Goal: Task Accomplishment & Management: Complete application form

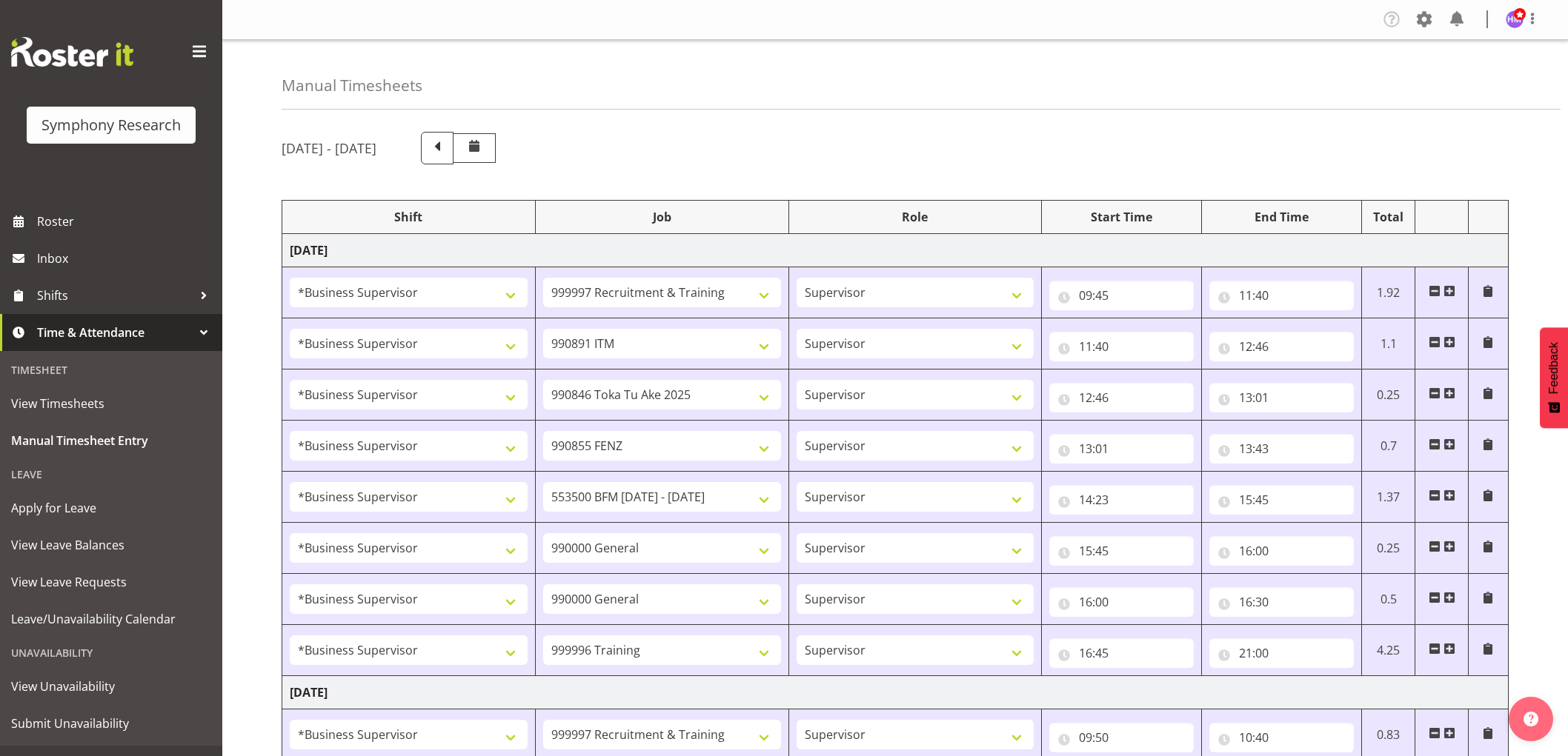
select select "1607"
select select "2379"
select select "1607"
select select "10549"
select select "1607"
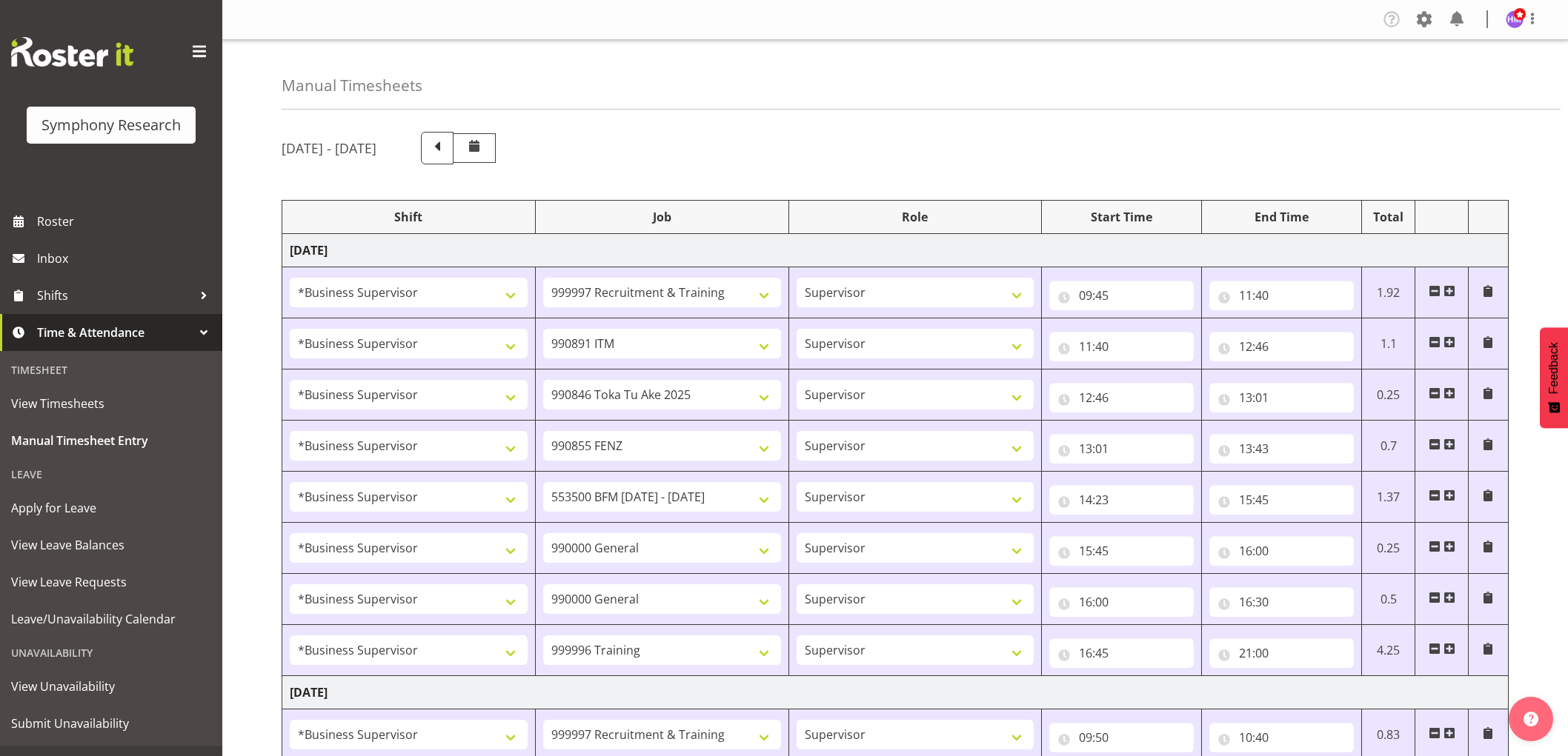
select select "9426"
select select "1607"
select select "9636"
select select "1607"
select select "10242"
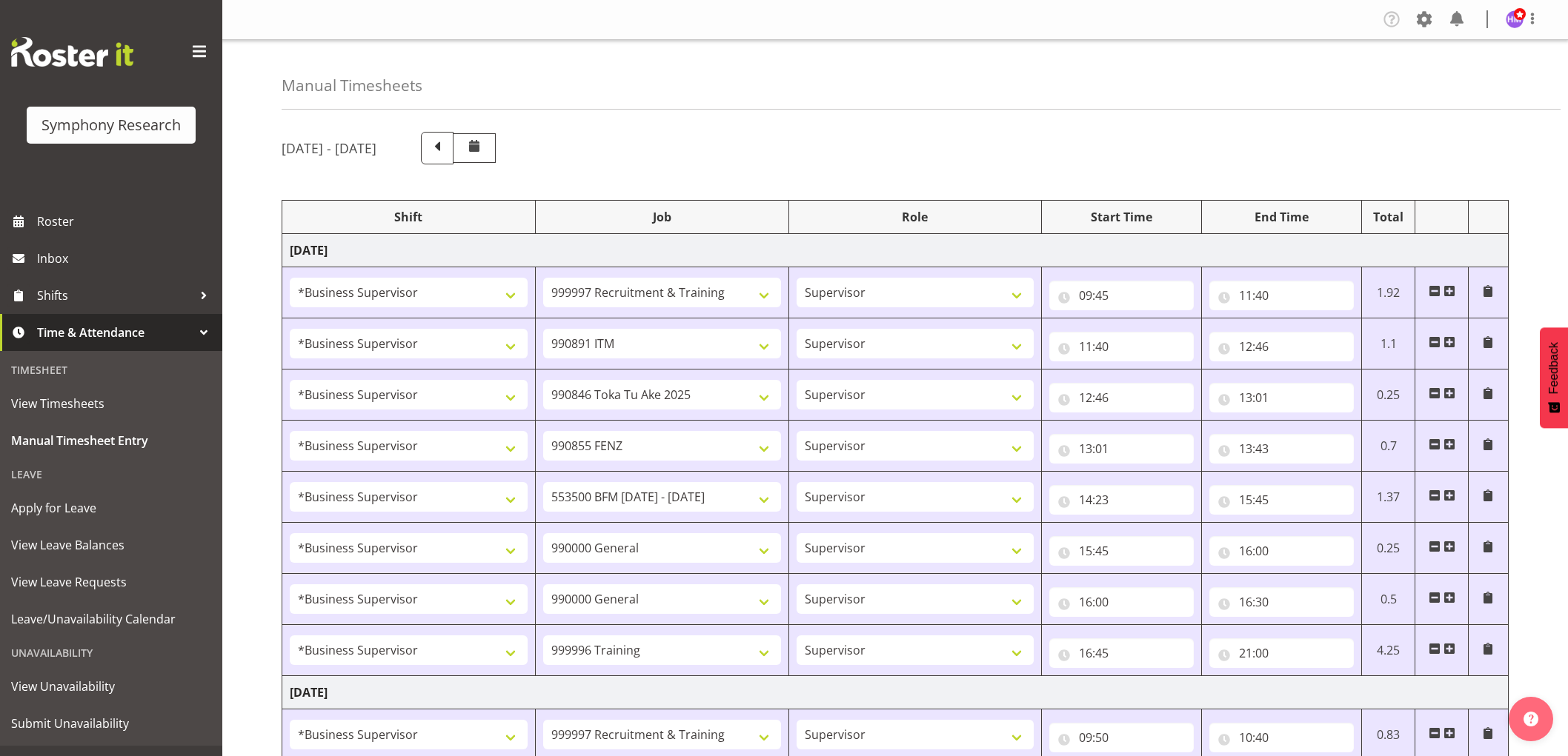
select select "1607"
select select "743"
select select "1607"
select select "743"
select select "1607"
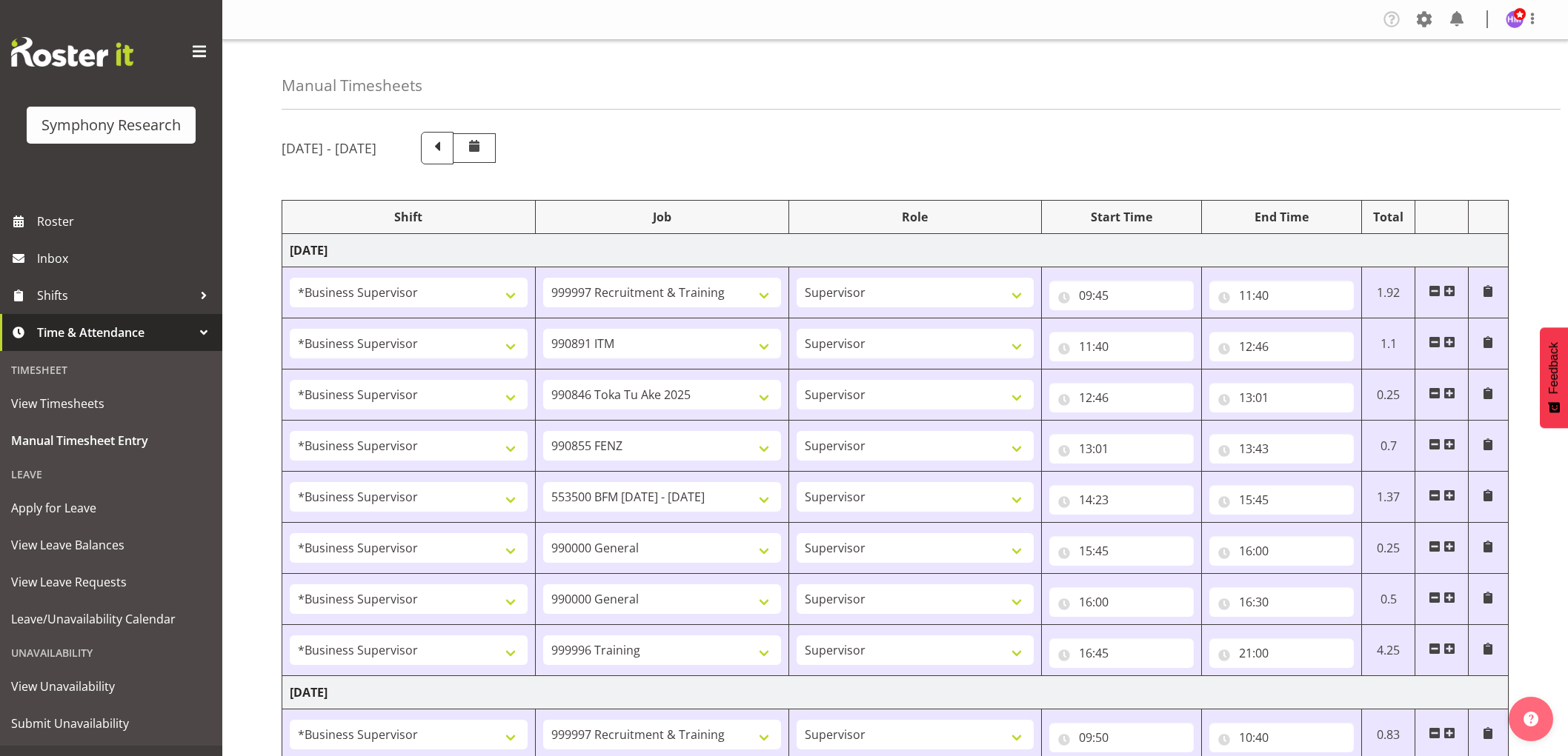
select select "757"
select select "1607"
select select "2379"
select select "1607"
select select "10242"
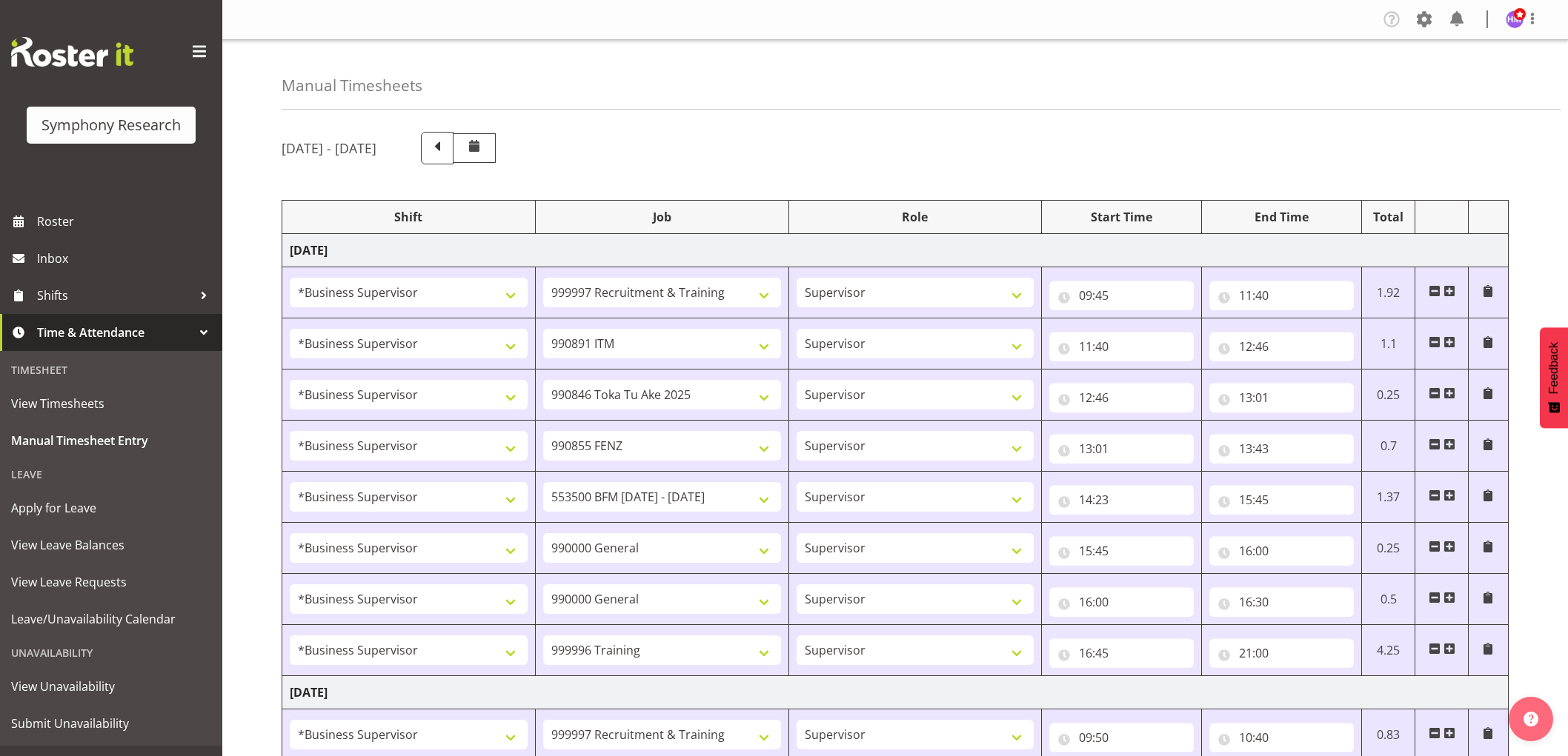
select select "1607"
select select "10536"
select select "1607"
select select "2379"
select select "1607"
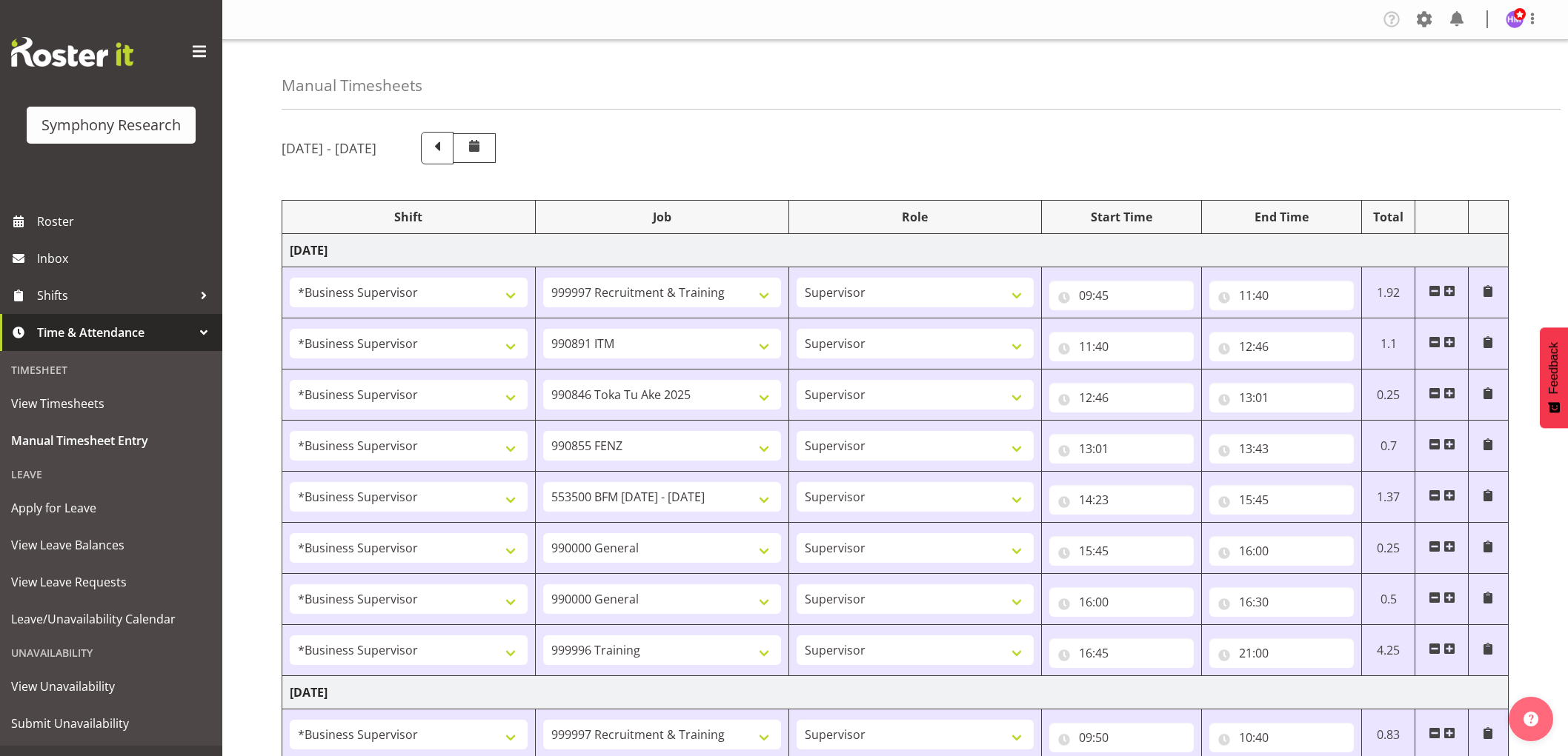
select select "7759"
select select "1607"
select select "7759"
select select "1607"
select select "9636"
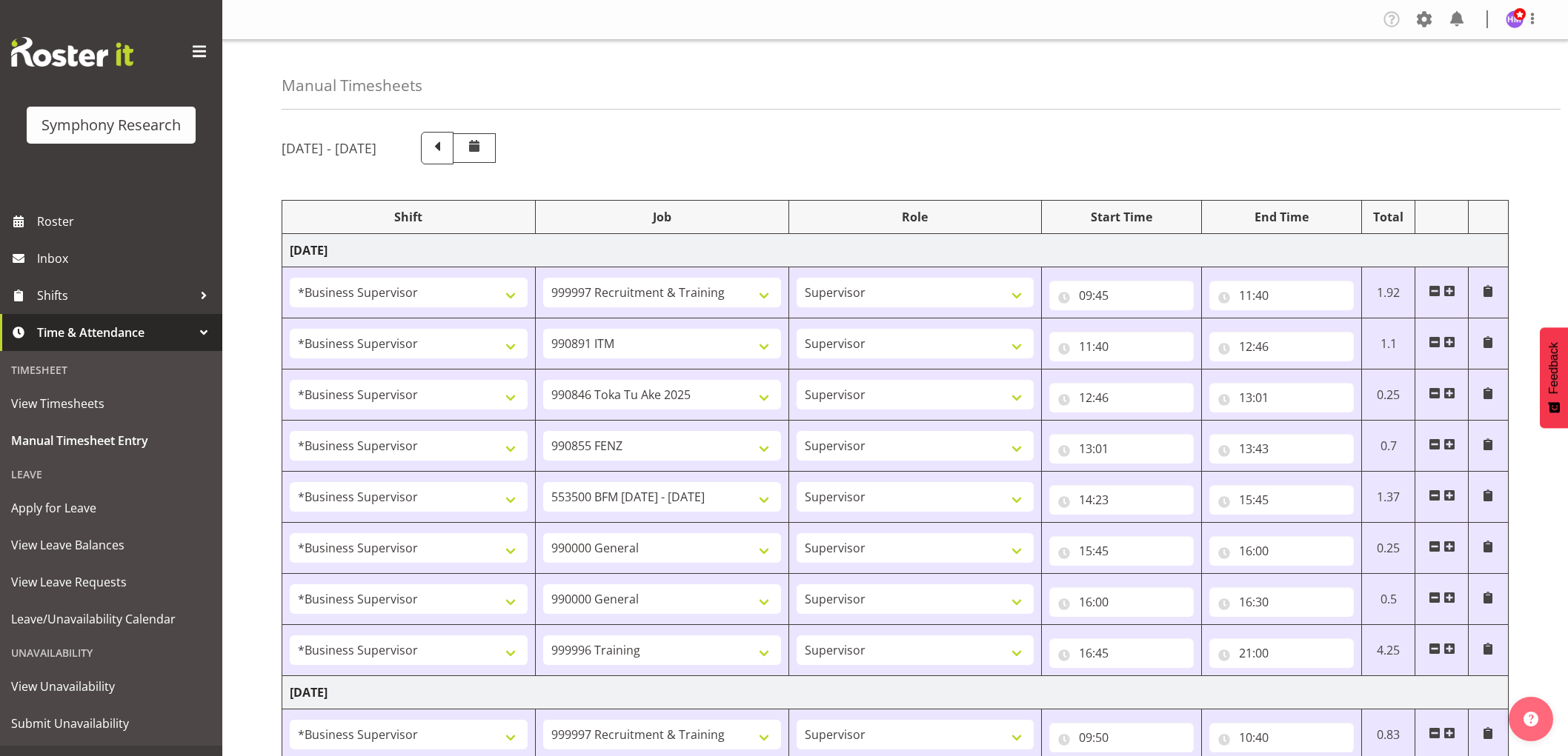
select select "15"
select select "45"
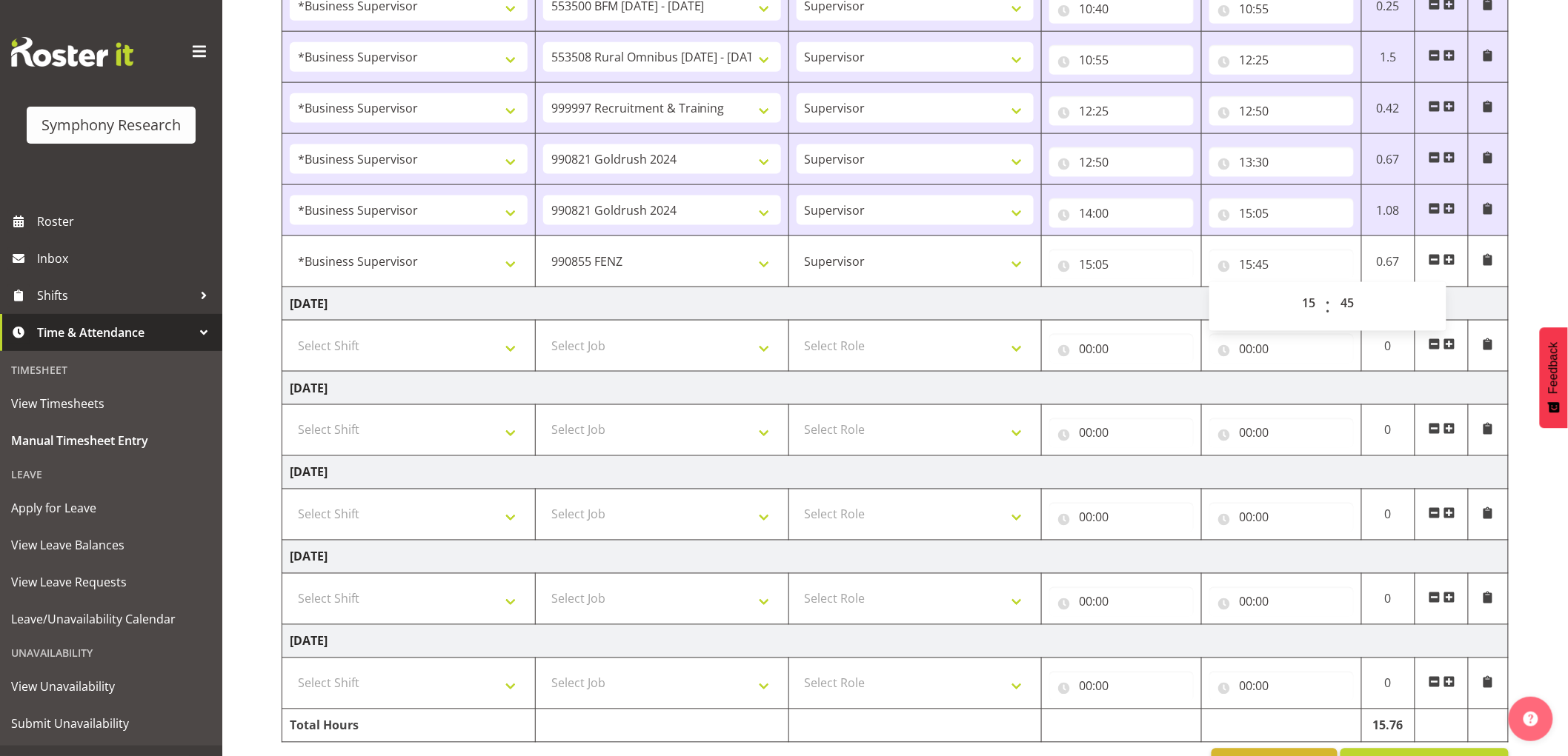
scroll to position [780, 0]
drag, startPoint x: 1449, startPoint y: 258, endPoint x: 923, endPoint y: 265, distance: 526.0
click at [1445, 258] on span at bounding box center [1449, 260] width 12 height 12
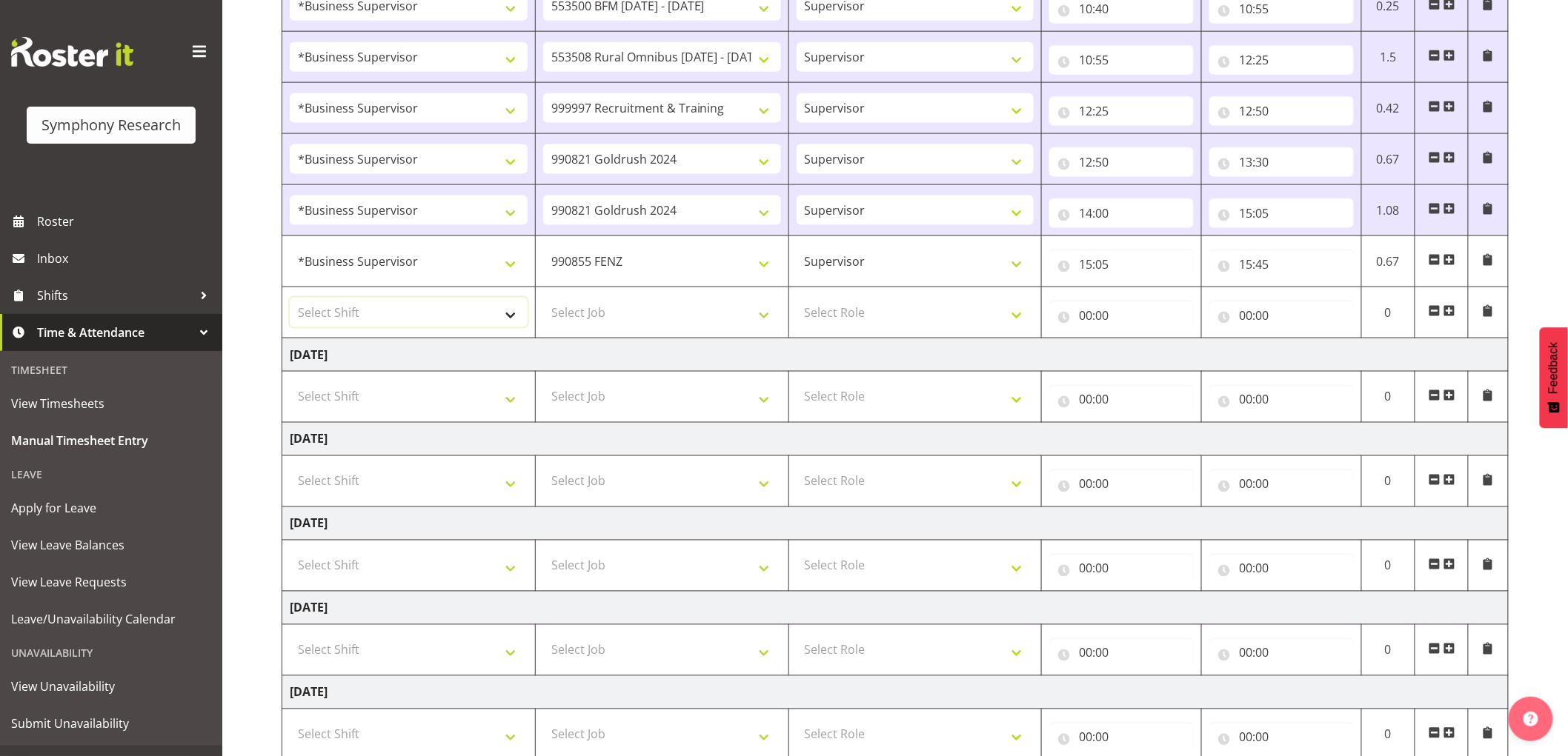
click at [429, 314] on select "Select Shift !!Weekend Residential (Roster IT Shift Label) *Business 9/10am ~ 4…" at bounding box center [409, 313] width 238 height 30
select select "1607"
click at [290, 299] on select "Select Shift !!Weekend Residential (Roster IT Shift Label) *Business 9/10am ~ 4…" at bounding box center [409, 313] width 238 height 30
click at [670, 322] on select "Select Job 550060 IF Admin 553492 World Poll Aus Wave 2 Main 2025 553493 World …" at bounding box center [662, 313] width 238 height 30
select select "10499"
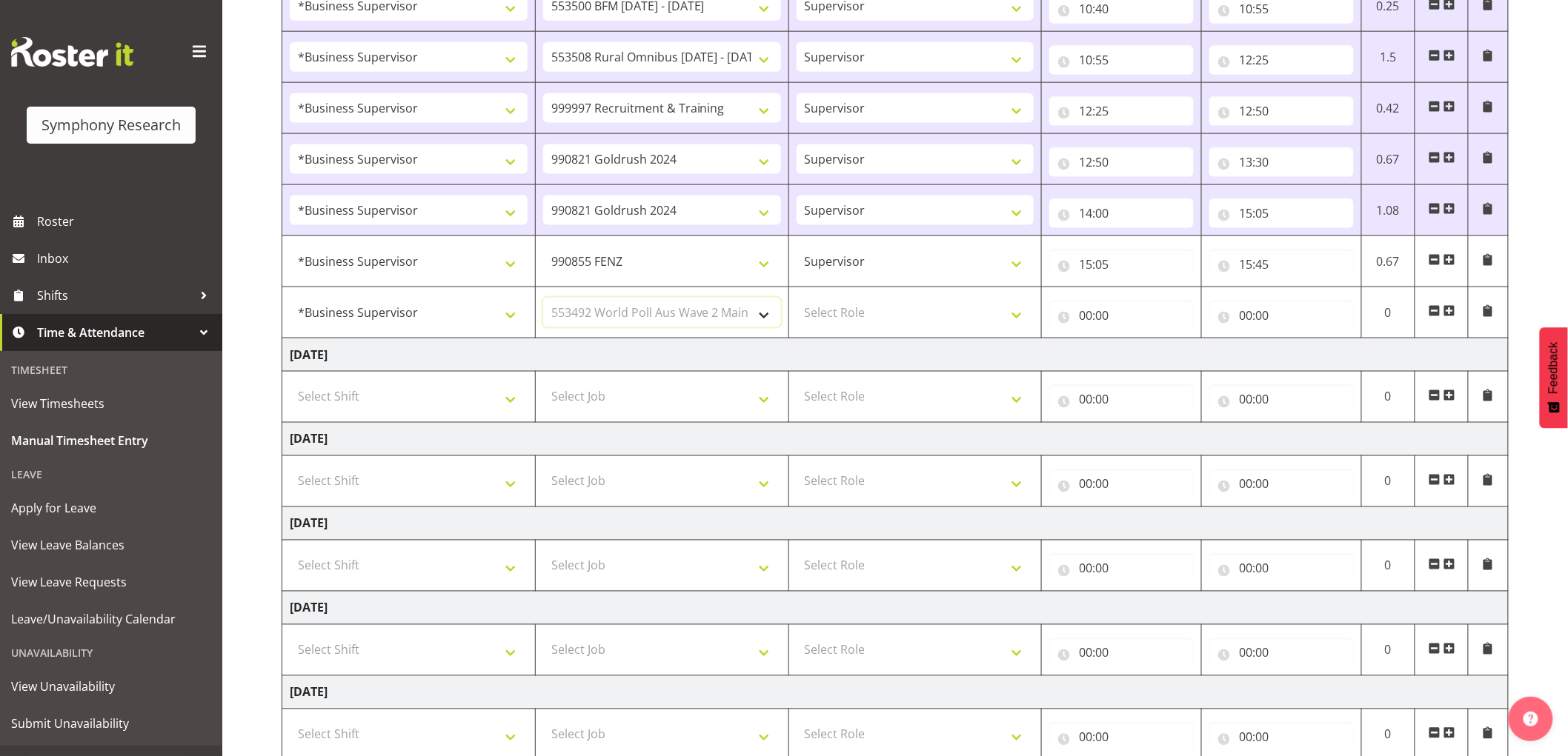
click at [543, 299] on select "Select Job 550060 IF Admin 553492 World Poll Aus Wave 2 Main 2025 553493 World …" at bounding box center [662, 313] width 238 height 30
drag, startPoint x: 809, startPoint y: 315, endPoint x: 820, endPoint y: 324, distance: 14.2
click at [809, 315] on select "Select Role Supervisor Interviewing Briefing" at bounding box center [915, 313] width 238 height 30
select select "45"
click at [796, 299] on select "Select Role Supervisor Interviewing Briefing" at bounding box center [915, 313] width 238 height 30
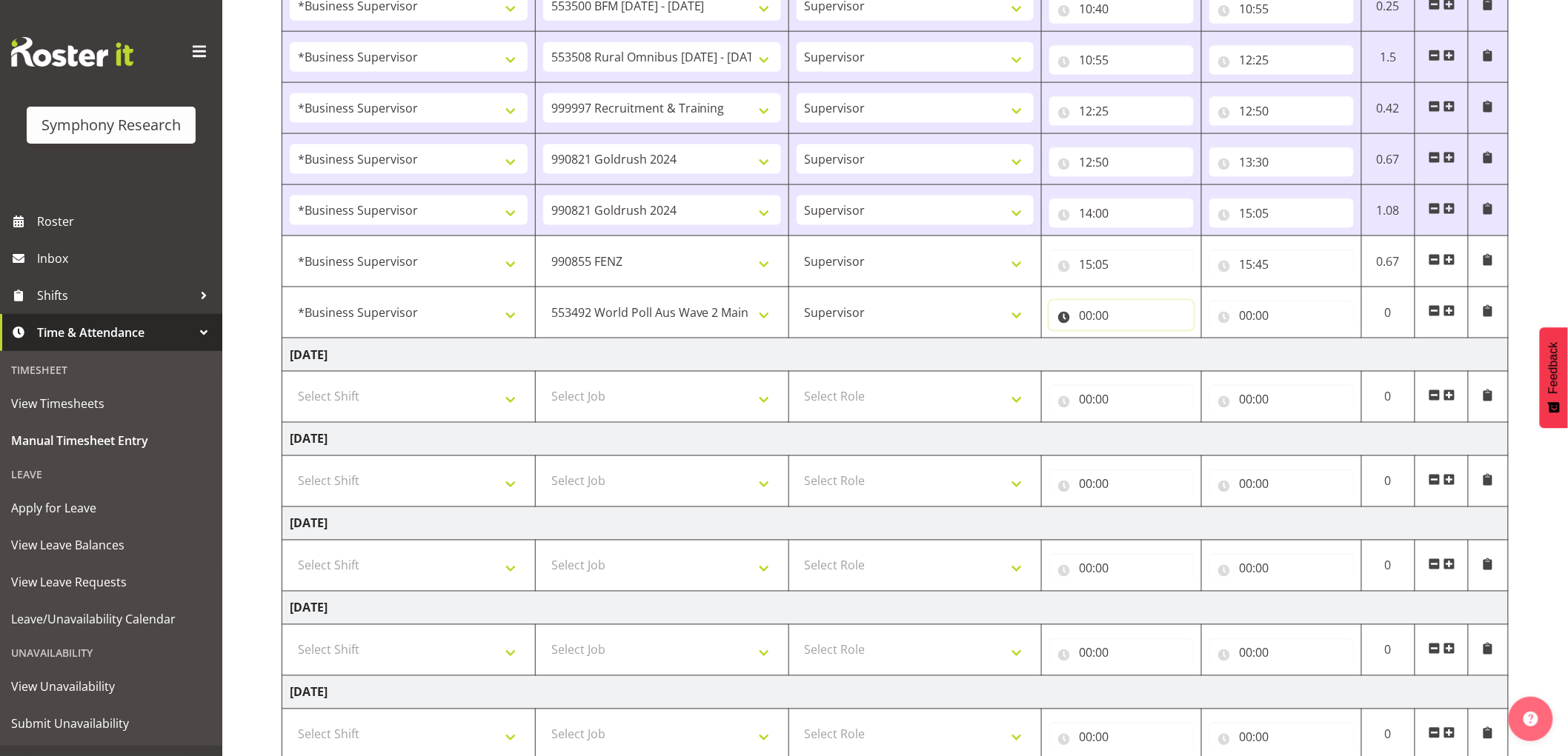
click at [1074, 319] on input "00:00" at bounding box center [1121, 316] width 144 height 30
click at [1149, 360] on select "00 01 02 03 04 05 06 07 08 09 10 11 12 13 14 15 16 17 18 19 20 21 22 23" at bounding box center [1150, 354] width 33 height 30
select select "15"
click at [1133, 341] on select "00 01 02 03 04 05 06 07 08 09 10 11 12 13 14 15 16 17 18 19 20 21 22 23" at bounding box center [1150, 354] width 33 height 30
type input "15:00"
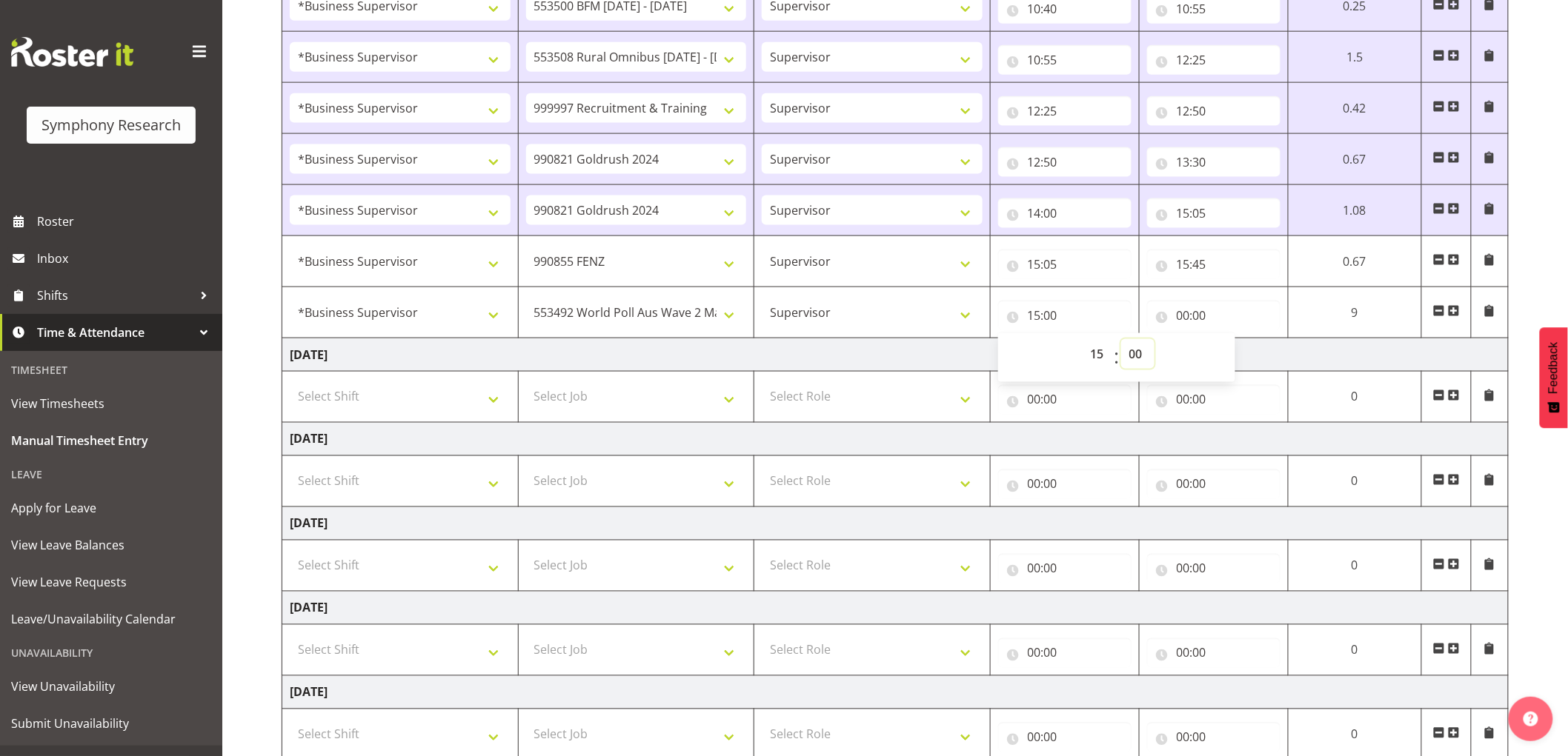
drag, startPoint x: 1135, startPoint y: 363, endPoint x: 1122, endPoint y: 391, distance: 30.9
click at [1138, 365] on select "00 01 02 03 04 05 06 07 08 09 10 11 12 13 14 15 16 17 18 19 20 21 22 23 24 25 2…" at bounding box center [1137, 354] width 33 height 30
select select "45"
click at [1121, 341] on select "00 01 02 03 04 05 06 07 08 09 10 11 12 13 14 15 16 17 18 19 20 21 22 23 24 25 2…" at bounding box center [1137, 354] width 33 height 30
type input "15:45"
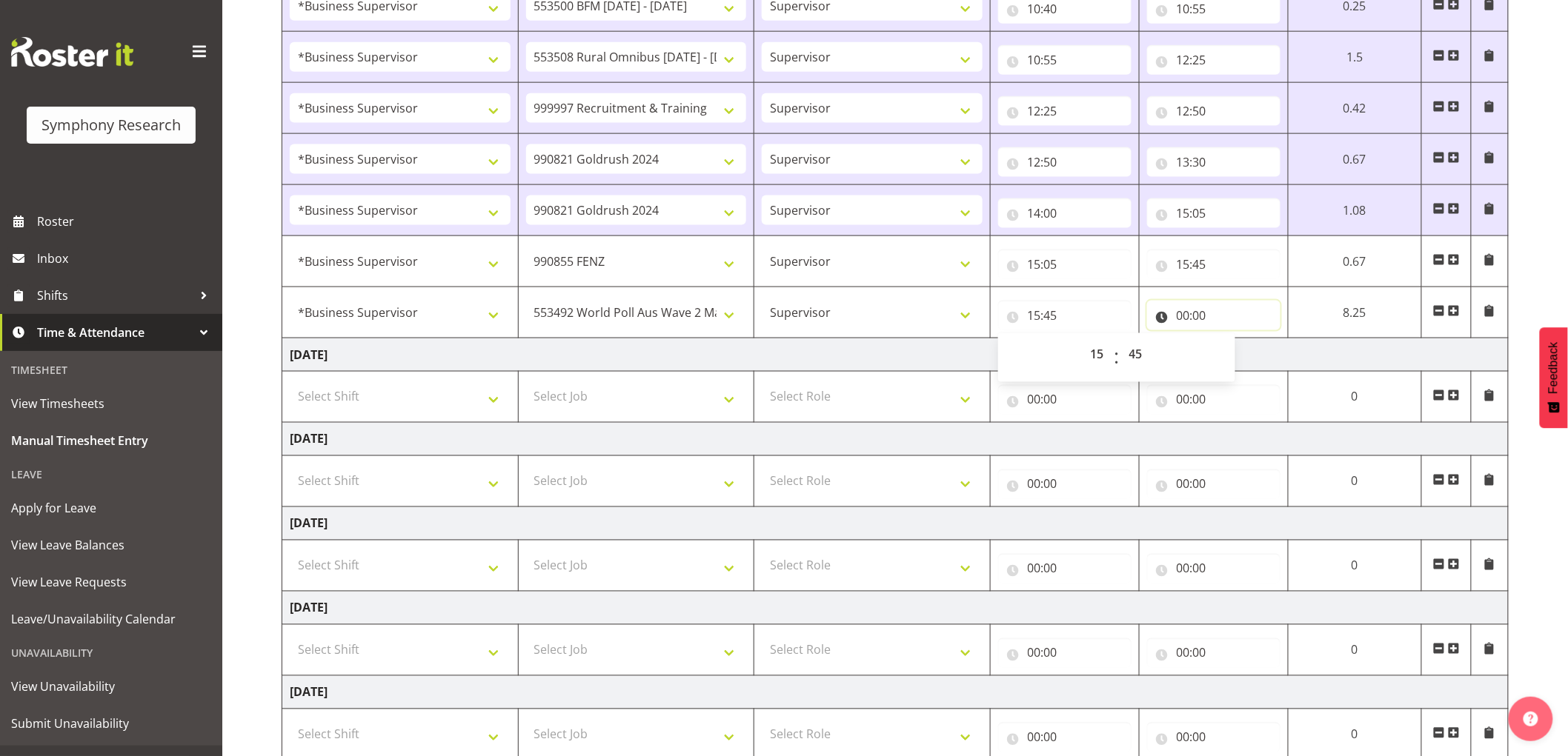
click at [1187, 321] on input "00:00" at bounding box center [1214, 316] width 134 height 30
drag, startPoint x: 1247, startPoint y: 356, endPoint x: 925, endPoint y: 454, distance: 336.6
click at [1251, 403] on tbody "[DATE] !!Weekend Residential (Roster IT Shift Label) *Business 9/10am ~ 4:30pm …" at bounding box center [895, 124] width 1226 height 1340
click at [1176, 321] on input "00:00" at bounding box center [1214, 316] width 134 height 30
click at [1249, 359] on select "00 01 02 03 04 05 06 07 08 09 10 11 12 13 14 15 16 17 18 19 20 21 22 23" at bounding box center [1248, 354] width 33 height 30
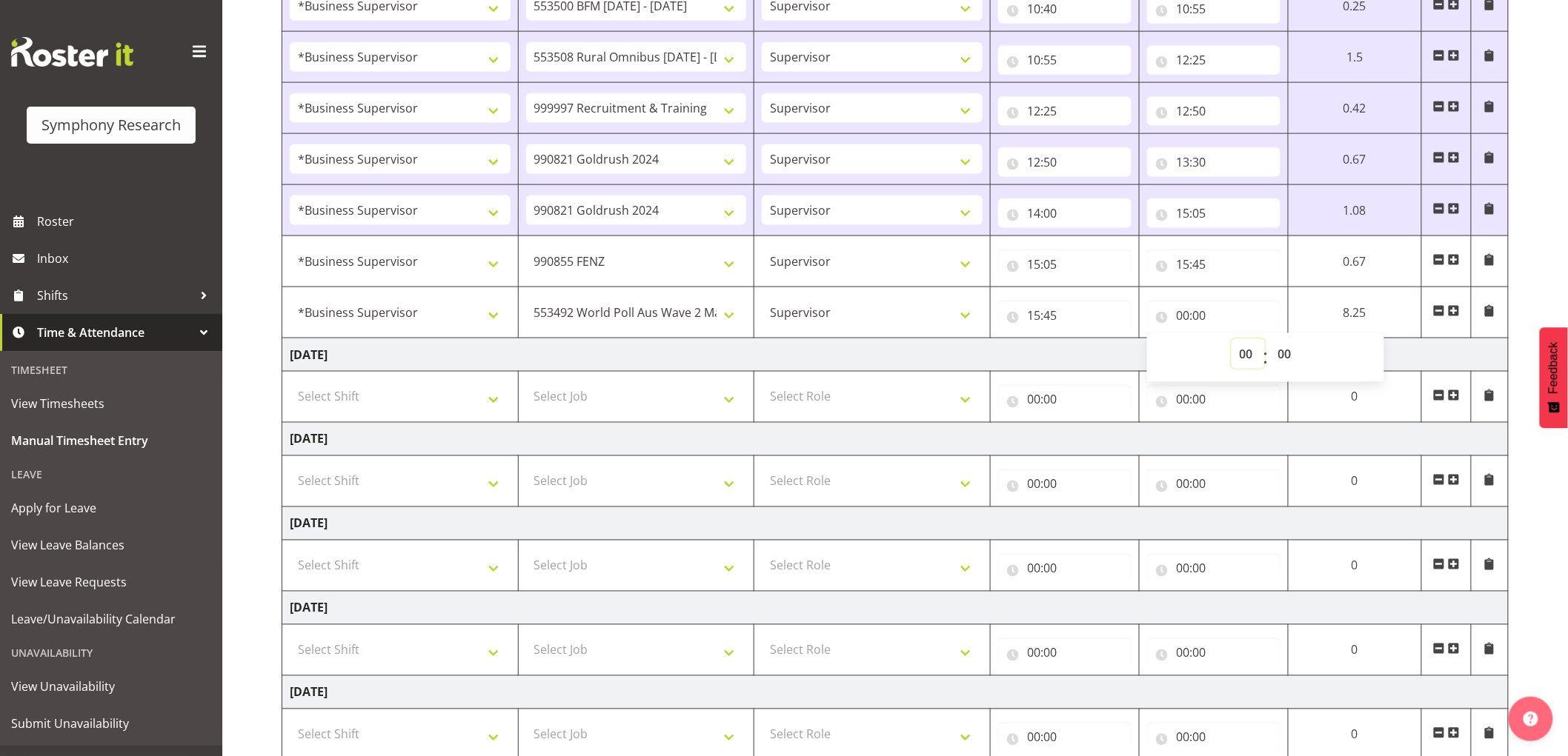
select select "16"
click at [1232, 341] on select "00 01 02 03 04 05 06 07 08 09 10 11 12 13 14 15 16 17 18 19 20 21 22 23" at bounding box center [1248, 354] width 33 height 30
type input "16:00"
drag, startPoint x: 1301, startPoint y: 351, endPoint x: 1260, endPoint y: 391, distance: 57.3
click at [1301, 351] on select "00 01 02 03 04 05 06 07 08 09 10 11 12 13 14 15 16 17 18 19 20 21 22 23 24 25 2…" at bounding box center [1286, 354] width 33 height 30
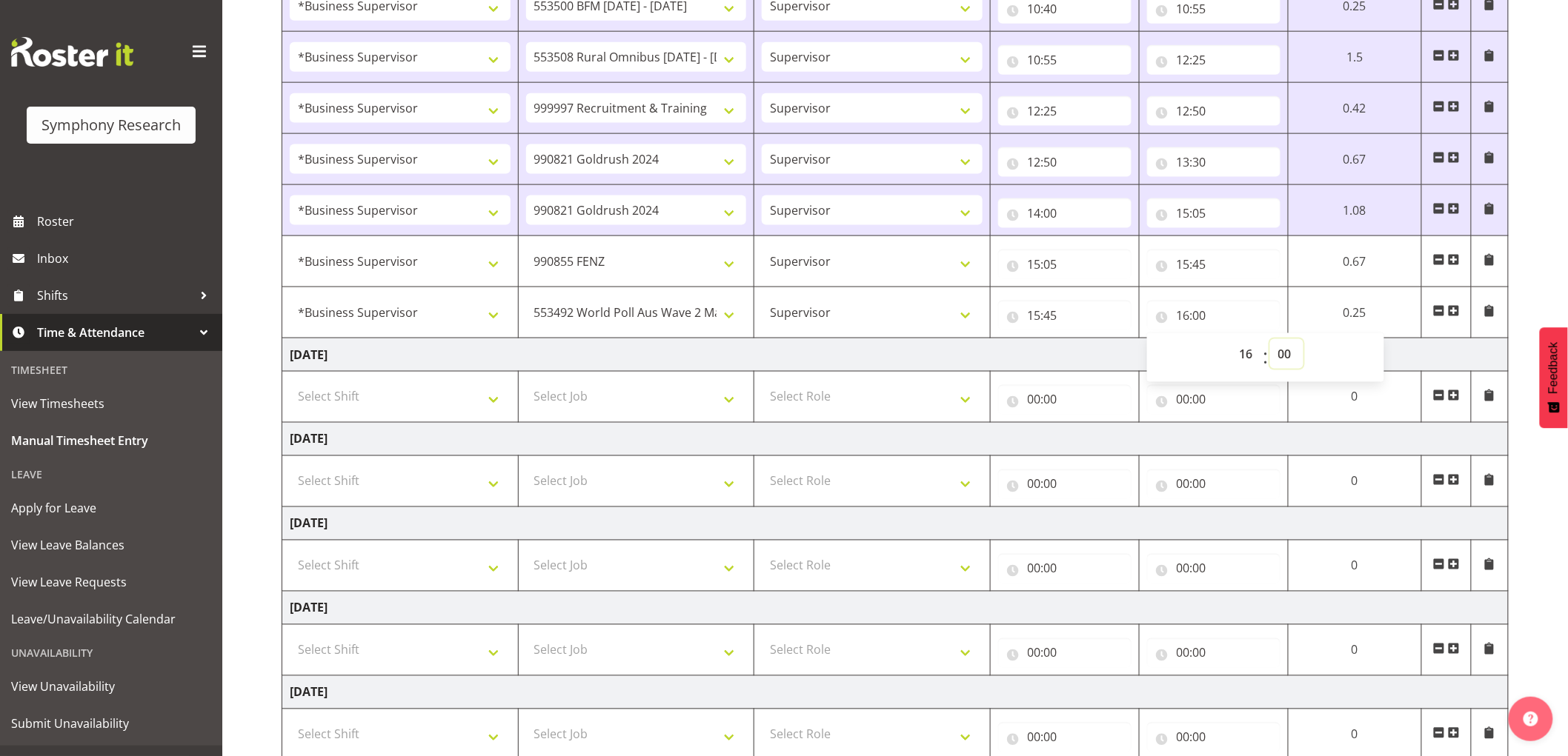
select select "15"
click at [1270, 341] on select "00 01 02 03 04 05 06 07 08 09 10 11 12 13 14 15 16 17 18 19 20 21 22 23 24 25 2…" at bounding box center [1286, 354] width 33 height 30
type input "16:15"
click at [1133, 358] on td "[DATE]" at bounding box center [895, 355] width 1226 height 33
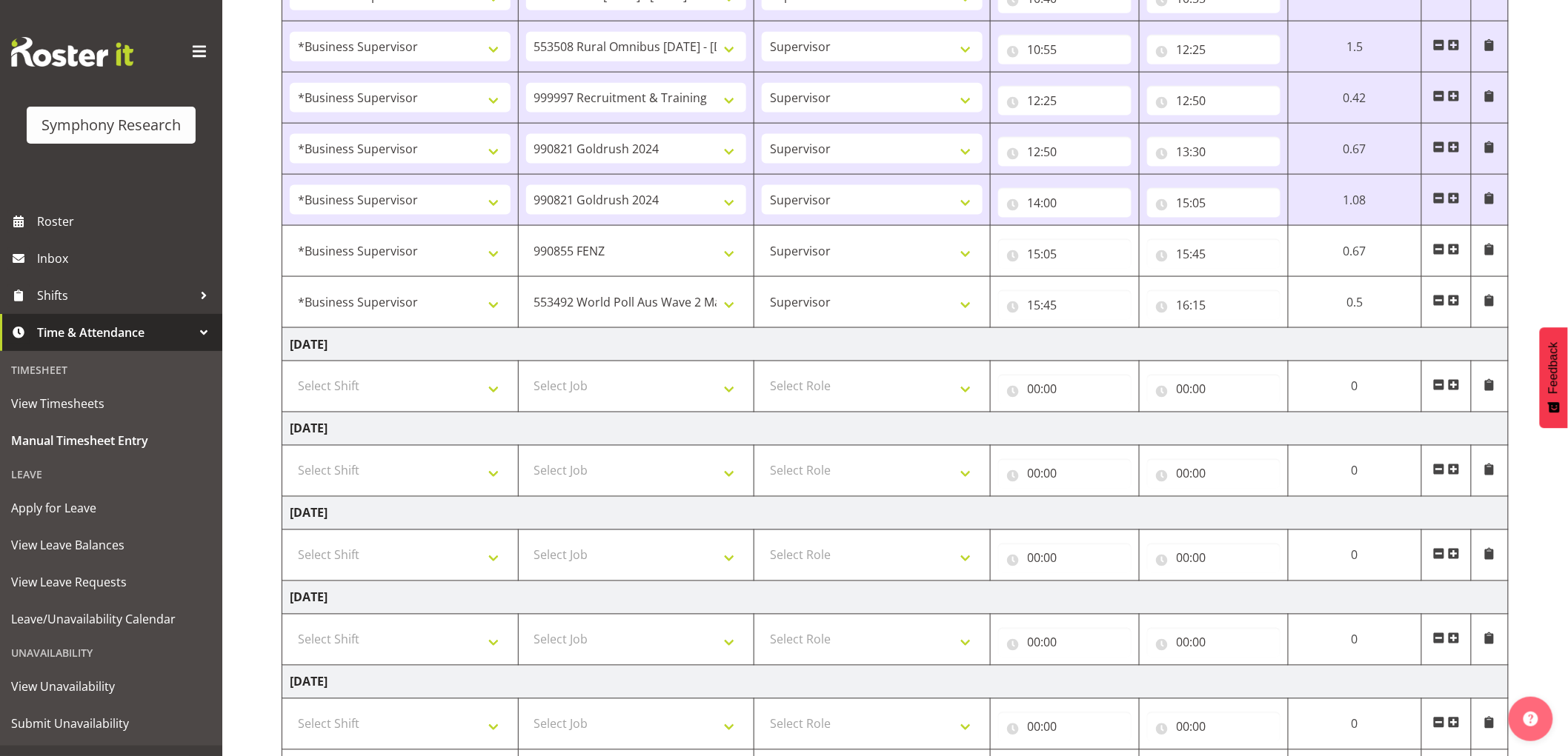
scroll to position [882, 0]
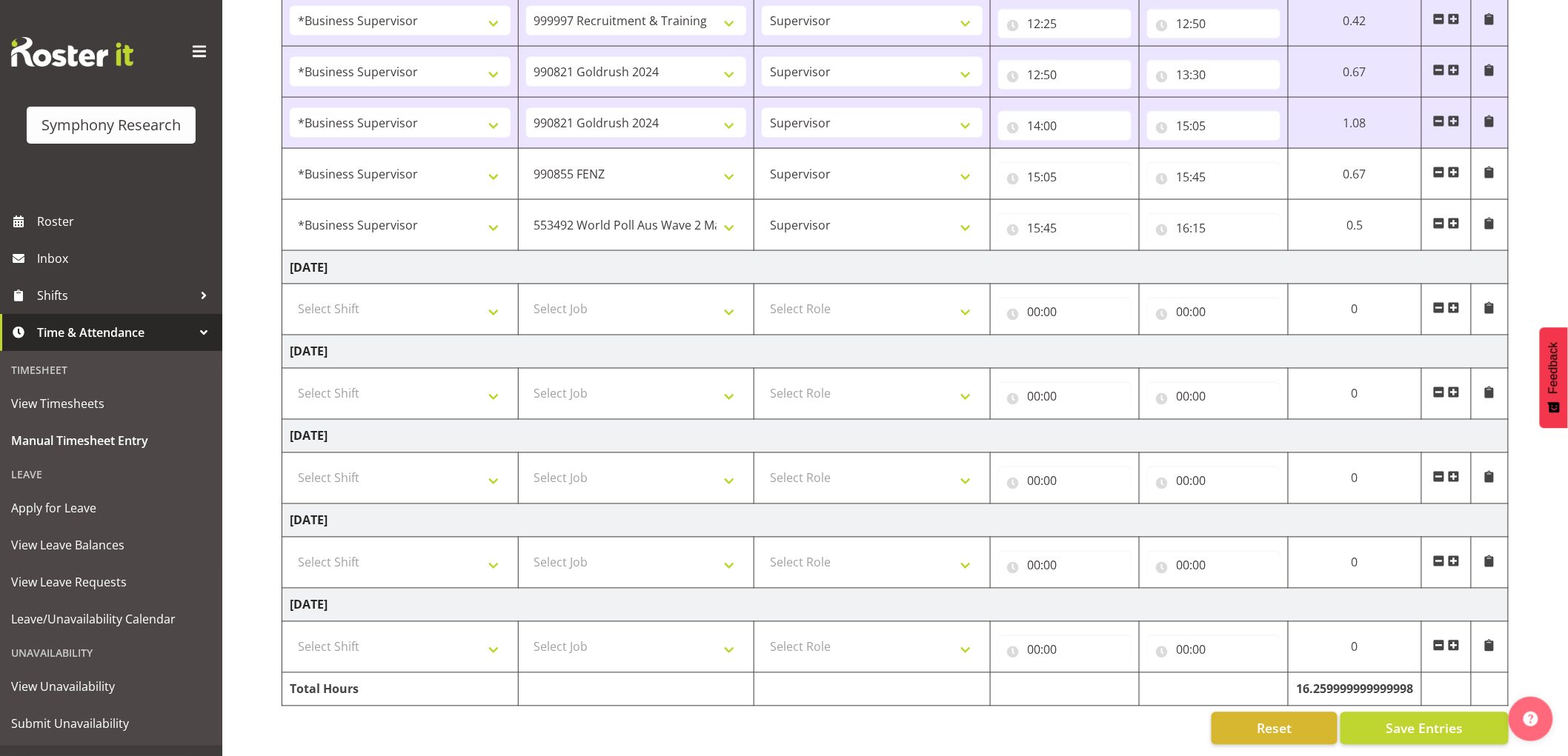
click at [1425, 700] on div "[DATE] - [DATE] Shift Job Role Start Time End Time Total [DATE] !!Weekend Resid…" at bounding box center [924, 5] width 1286 height 1503
click at [1424, 719] on span "Save Entries" at bounding box center [1424, 729] width 77 height 19
click at [1457, 218] on span at bounding box center [1454, 224] width 12 height 12
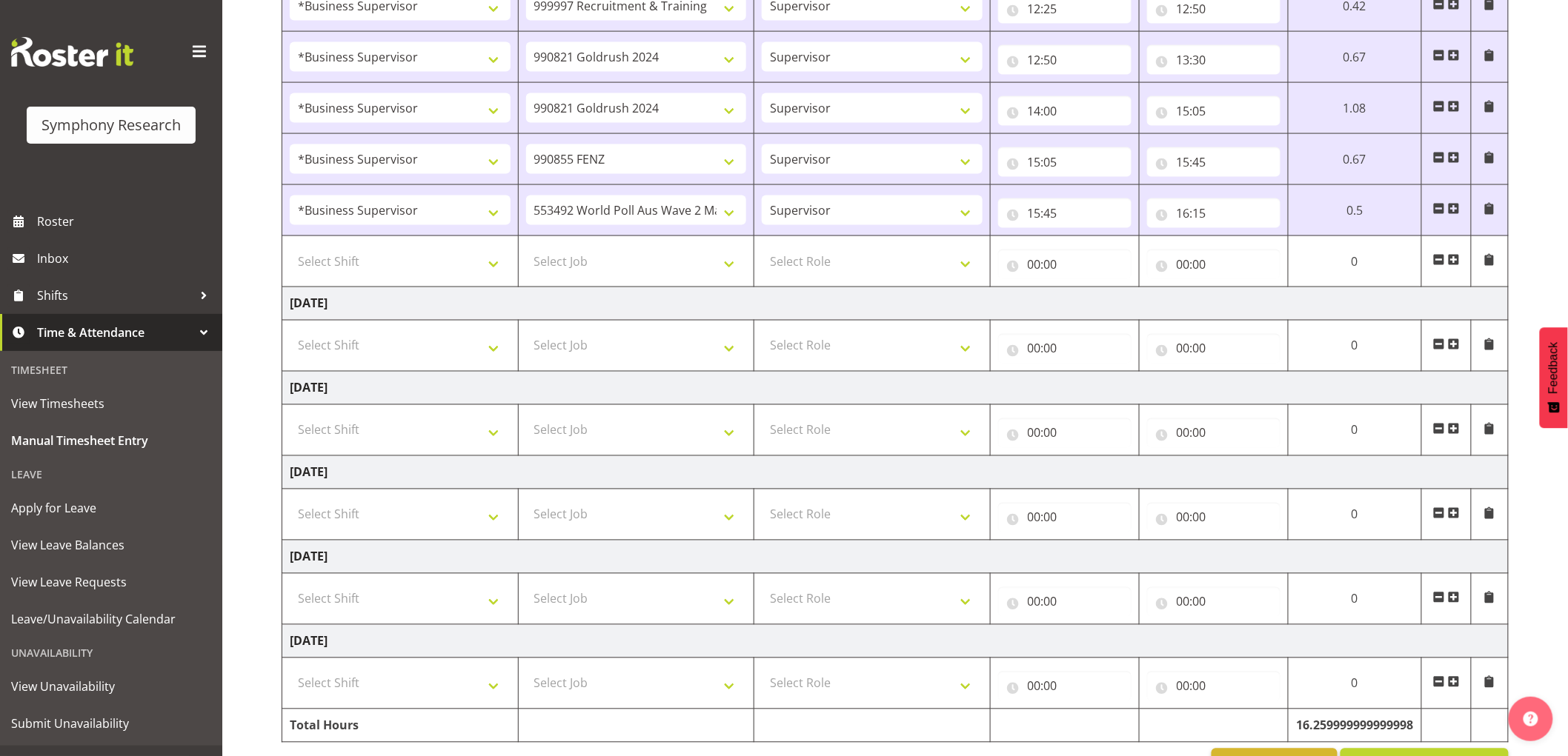
click at [1454, 260] on span at bounding box center [1454, 260] width 12 height 12
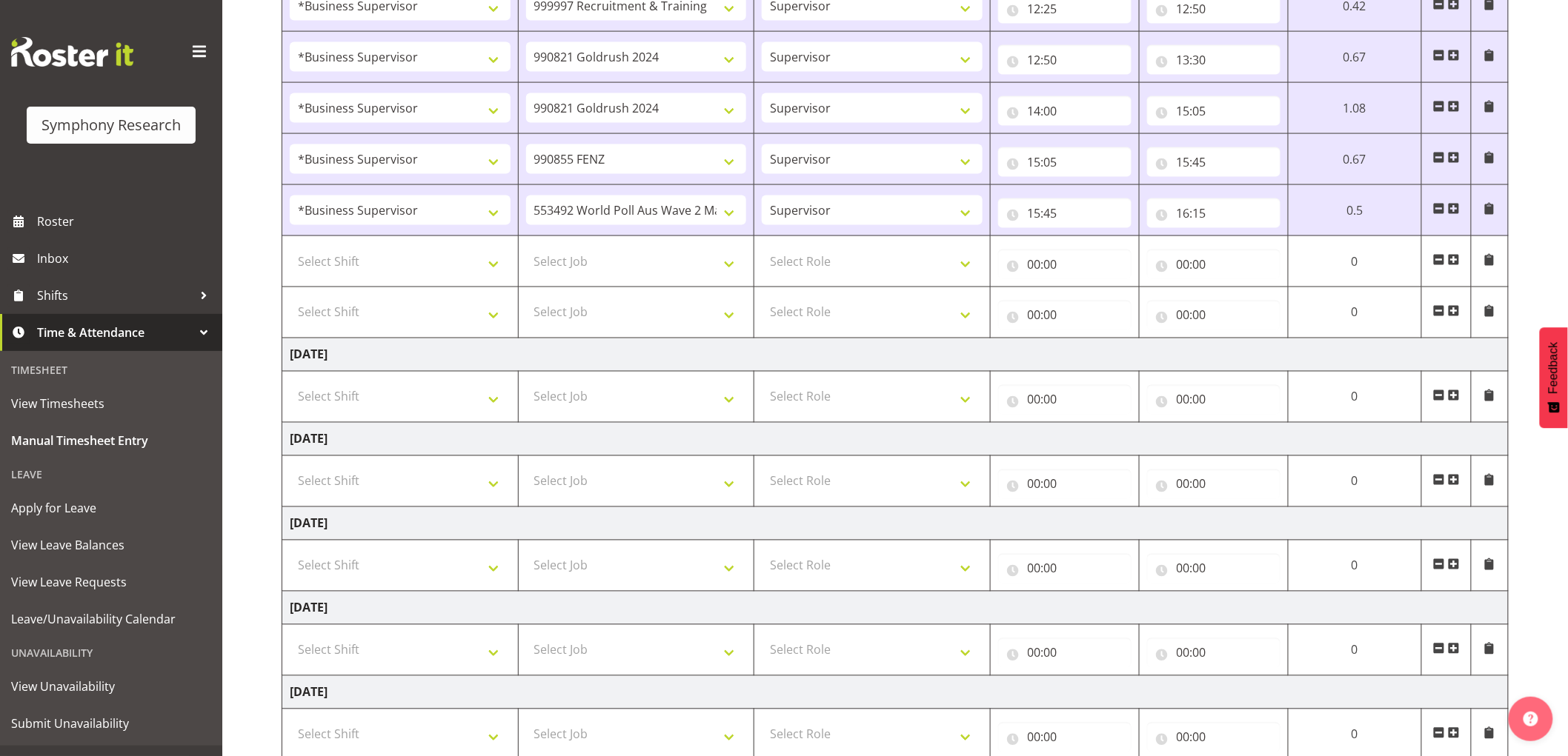
click at [1437, 262] on span at bounding box center [1439, 260] width 12 height 12
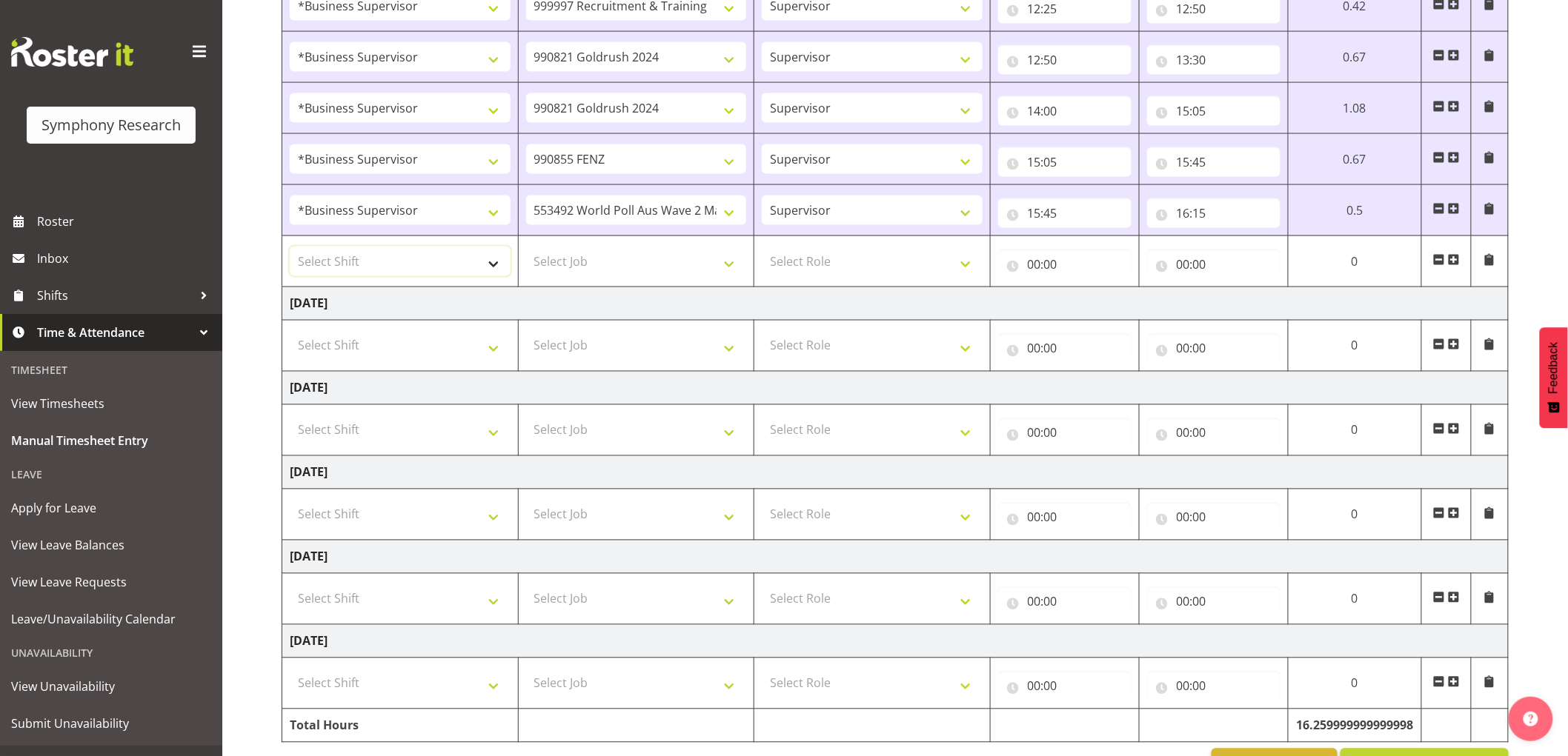
click at [447, 263] on select "Select Shift !!Weekend Residential (Roster IT Shift Label) *Business 9/10am ~ 4…" at bounding box center [400, 261] width 221 height 30
click at [290, 248] on select "Select Shift !!Weekend Residential (Roster IT Shift Label) *Business 9/10am ~ 4…" at bounding box center [400, 261] width 221 height 30
drag, startPoint x: 366, startPoint y: 268, endPoint x: 376, endPoint y: 276, distance: 12.8
click at [371, 269] on select "!!Weekend Residential (Roster IT Shift Label) *Business 9/10am ~ 4:30pm *Busine…" at bounding box center [400, 261] width 221 height 30
select select "1607"
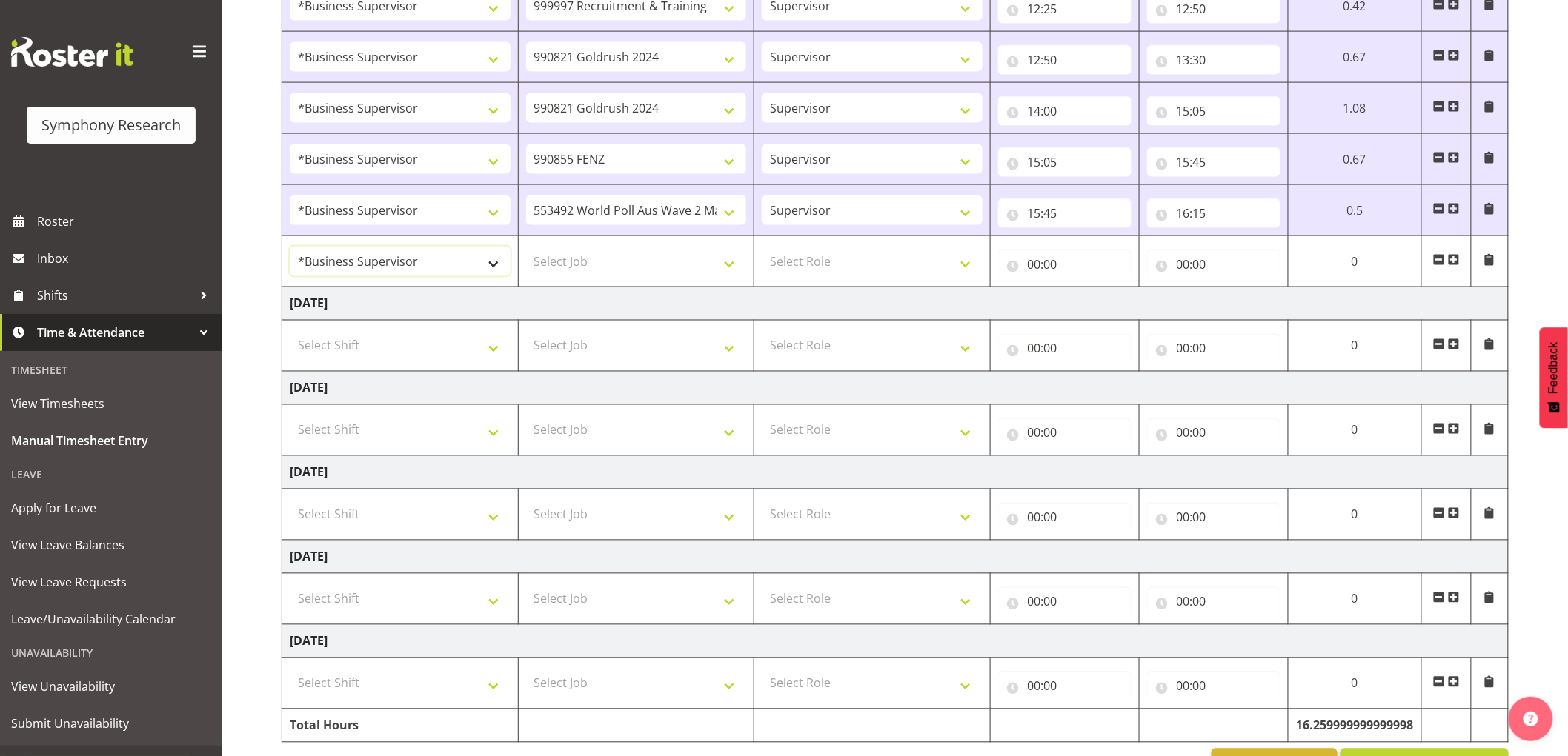
click at [290, 248] on select "!!Weekend Residential (Roster IT Shift Label) *Business 9/10am ~ 4:30pm *Busine…" at bounding box center [400, 261] width 221 height 30
drag, startPoint x: 608, startPoint y: 262, endPoint x: 596, endPoint y: 267, distance: 13.0
click at [608, 262] on select "Select Job 550060 IF Admin 553492 World Poll Aus Wave 2 Main 2025 553493 World …" at bounding box center [636, 261] width 221 height 30
select select "743"
click at [526, 248] on select "Select Job 550060 IF Admin 553492 World Poll Aus Wave 2 Main 2025 553493 World …" at bounding box center [636, 261] width 221 height 30
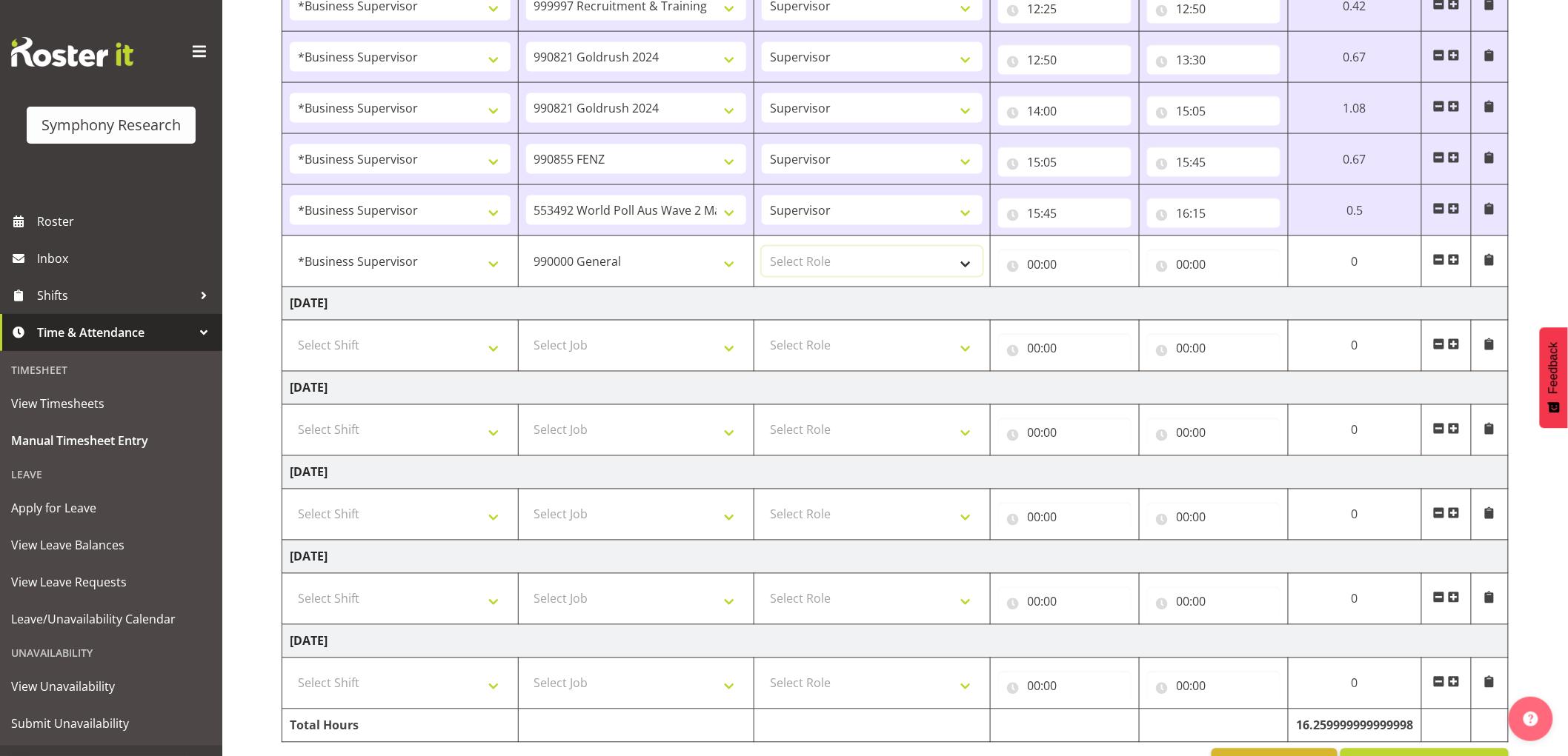
drag, startPoint x: 819, startPoint y: 253, endPoint x: 819, endPoint y: 277, distance: 24.0
click at [819, 253] on select "Select Role Supervisor Interviewing Briefing" at bounding box center [871, 261] width 221 height 30
select select "45"
click at [761, 248] on select "Select Role Supervisor Interviewing Briefing" at bounding box center [871, 261] width 221 height 30
click at [1047, 264] on input "00:00" at bounding box center [1065, 264] width 134 height 30
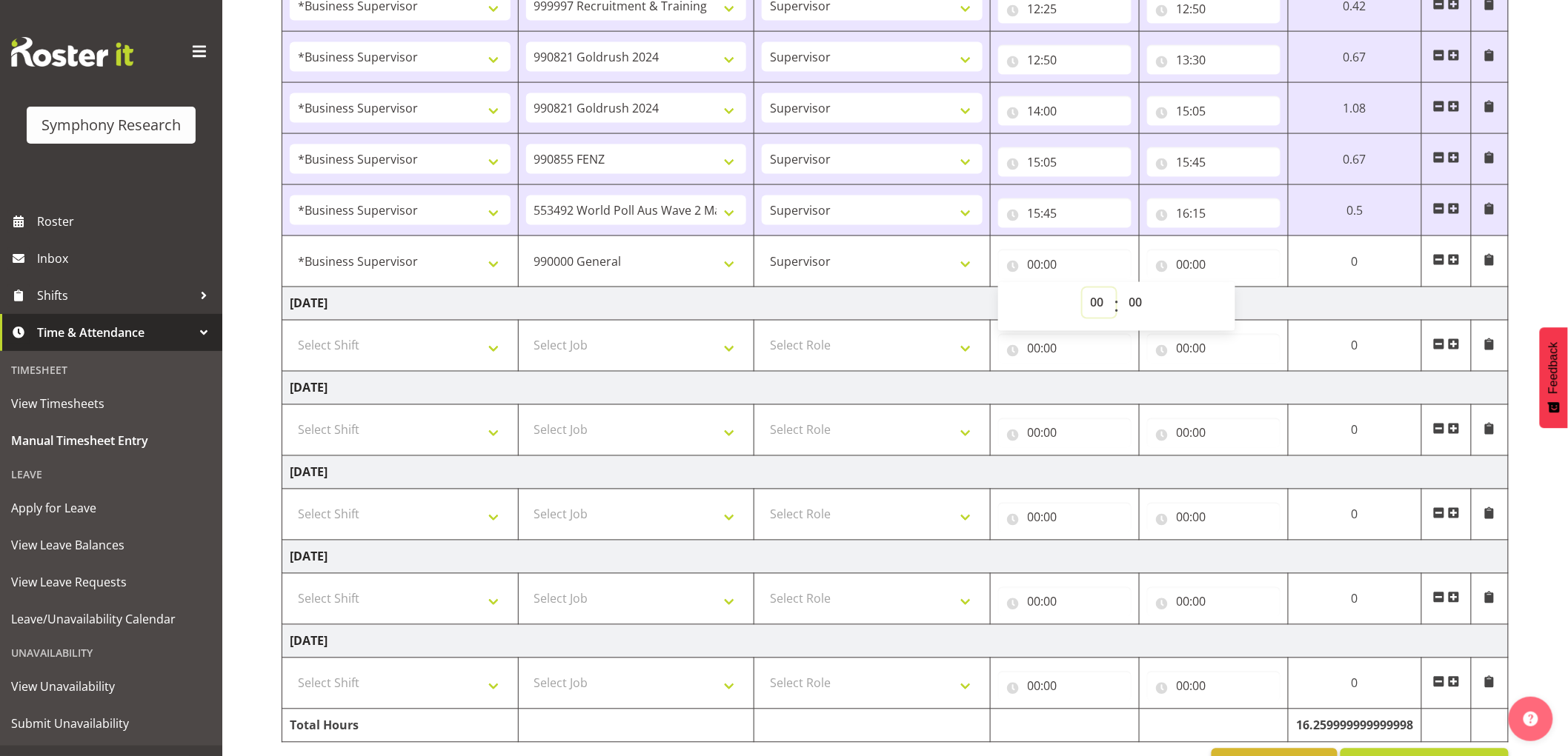
drag, startPoint x: 1105, startPoint y: 300, endPoint x: 1113, endPoint y: 311, distance: 13.6
click at [1107, 300] on select "00 01 02 03 04 05 06 07 08 09 10 11 12 13 14 15 16 17 18 19 20 21 22 23" at bounding box center [1099, 303] width 33 height 30
select select "16"
click at [1082, 290] on select "00 01 02 03 04 05 06 07 08 09 10 11 12 13 14 15 16 17 18 19 20 21 22 23" at bounding box center [1099, 303] width 33 height 30
type input "16:00"
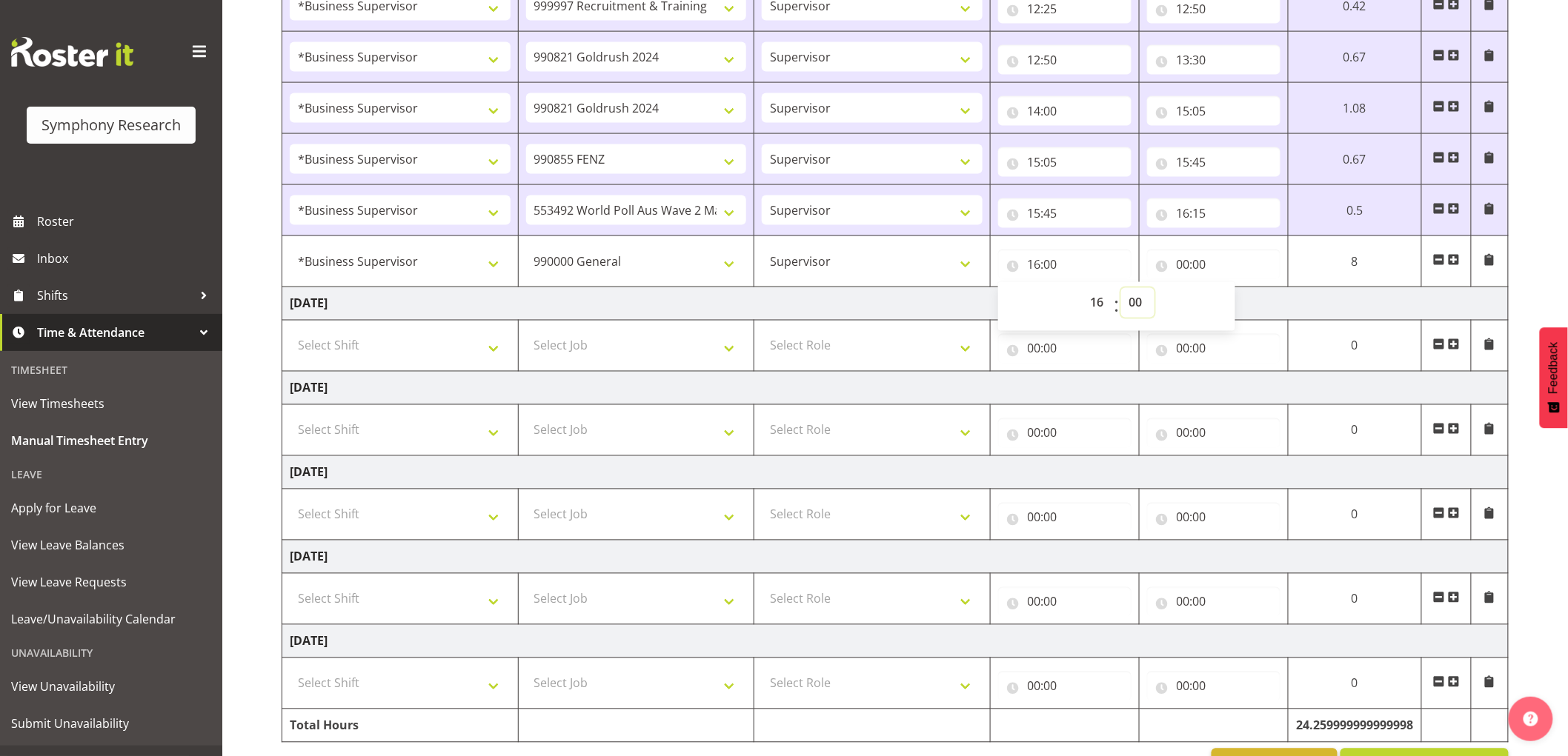
click at [1142, 302] on select "00 01 02 03 04 05 06 07 08 09 10 11 12 13 14 15 16 17 18 19 20 21 22 23 24 25 2…" at bounding box center [1137, 303] width 33 height 30
select select "15"
click at [1121, 290] on select "00 01 02 03 04 05 06 07 08 09 10 11 12 13 14 15 16 17 18 19 20 21 22 23 24 25 2…" at bounding box center [1137, 303] width 33 height 30
type input "16:15"
click at [875, 309] on td "[DATE]" at bounding box center [895, 304] width 1226 height 33
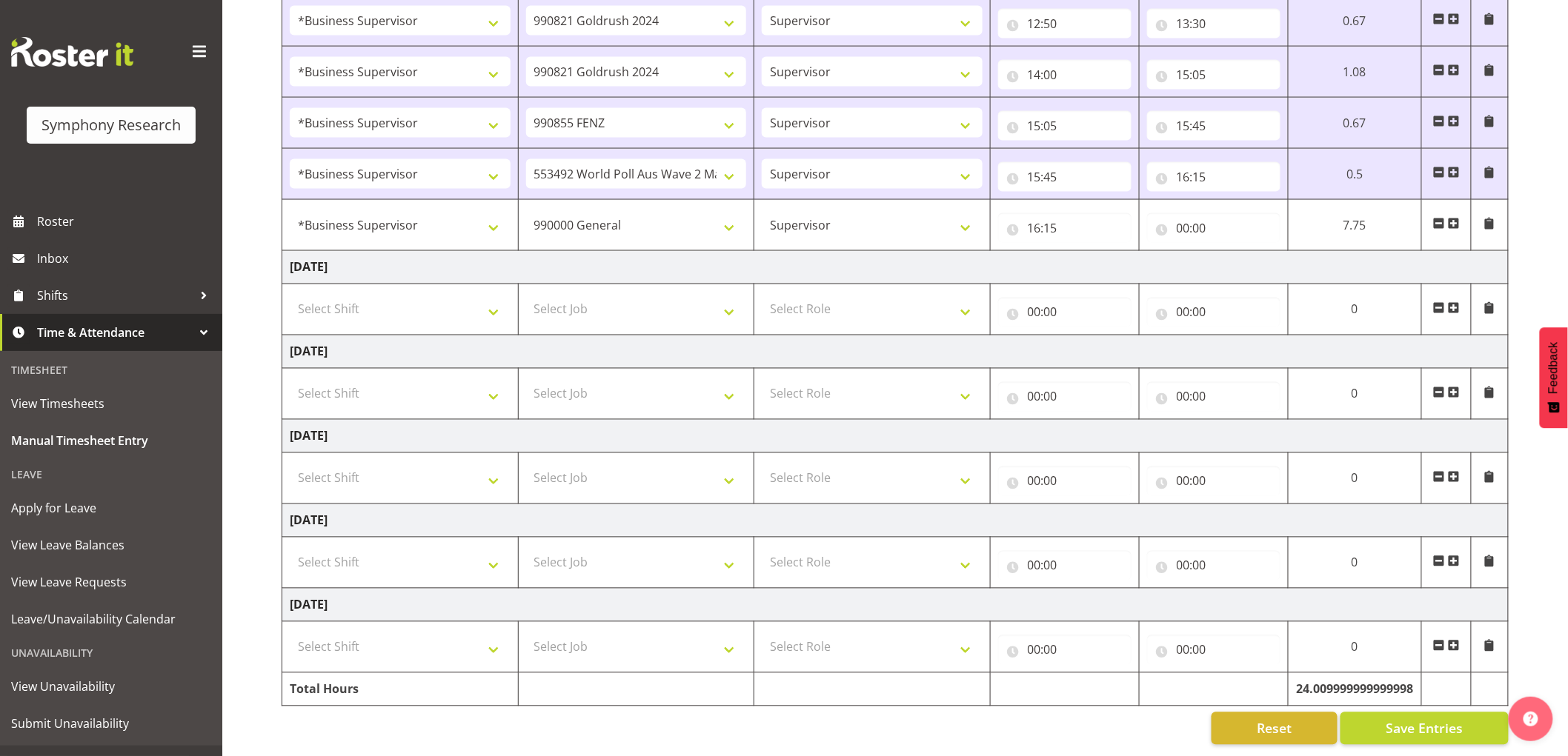
scroll to position [933, 0]
click at [1395, 719] on span "Save Entries" at bounding box center [1424, 729] width 77 height 19
